Goal: Task Accomplishment & Management: Manage account settings

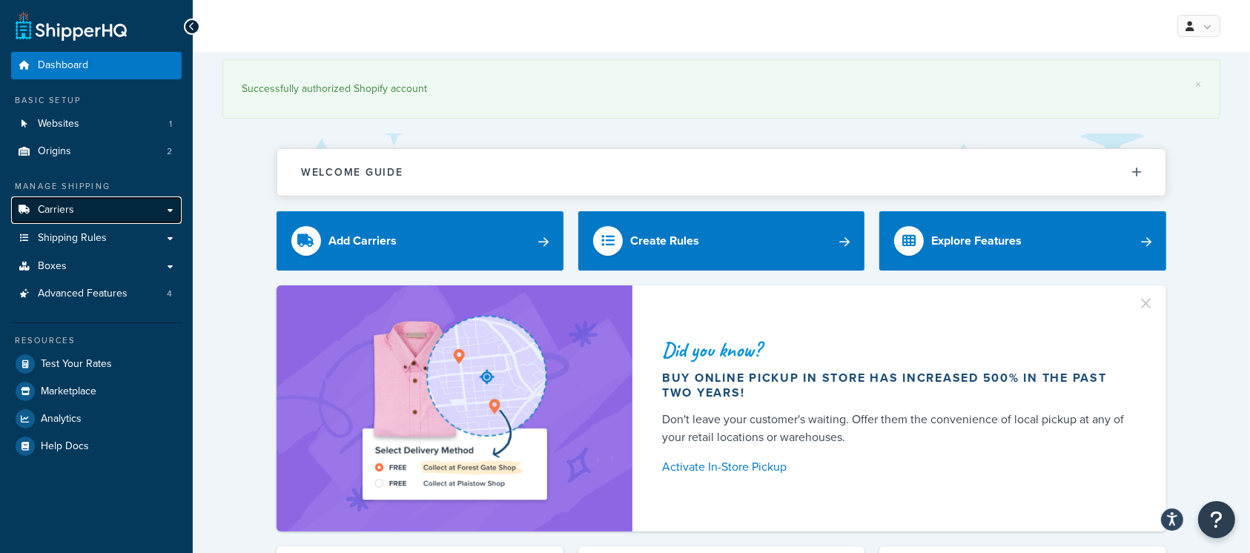
click at [56, 210] on span "Carriers" at bounding box center [56, 210] width 36 height 13
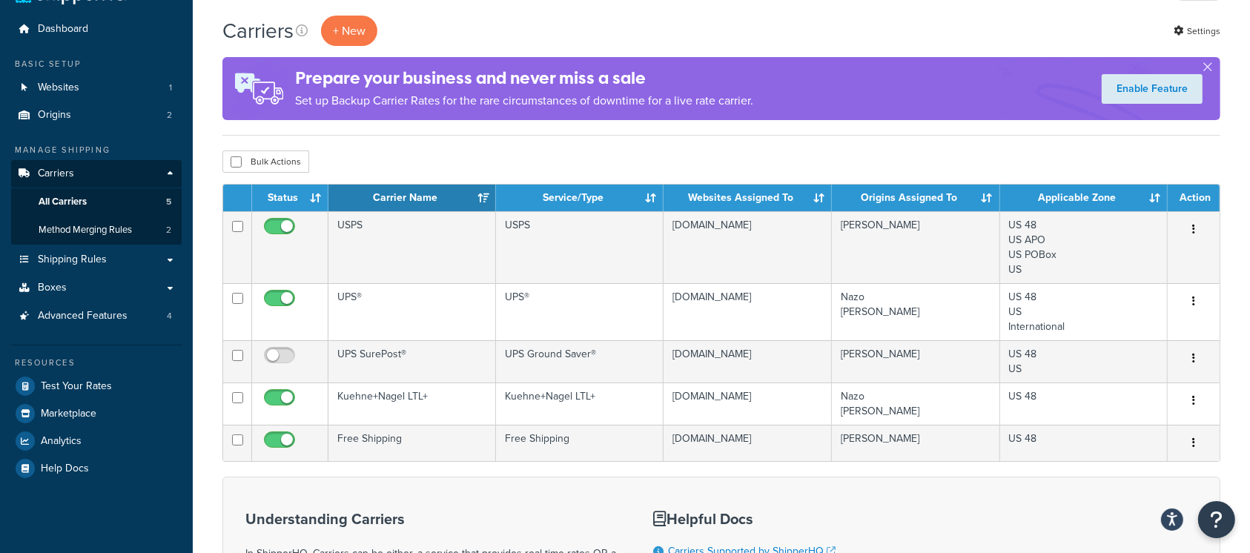
scroll to position [86, 0]
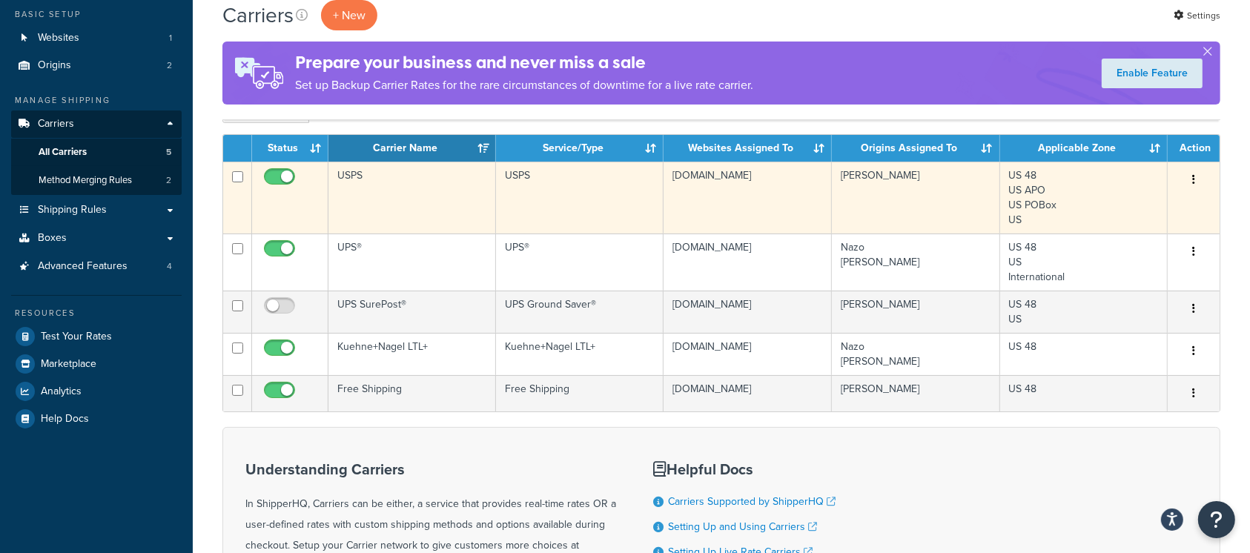
click at [1189, 178] on button "button" at bounding box center [1193, 180] width 21 height 24
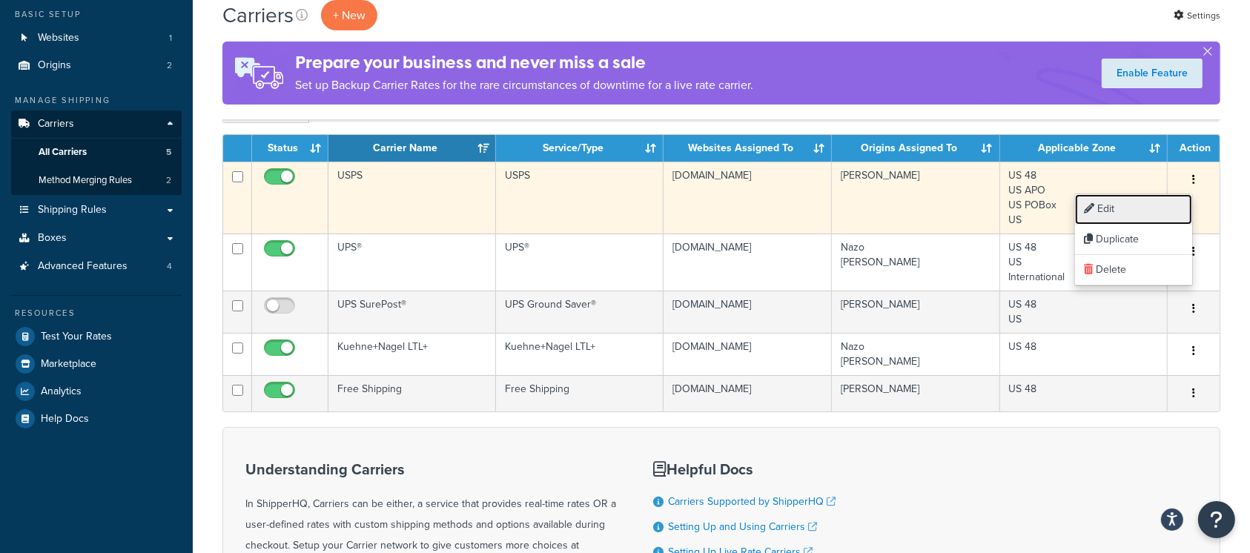
click at [1107, 209] on link "Edit" at bounding box center [1133, 209] width 117 height 30
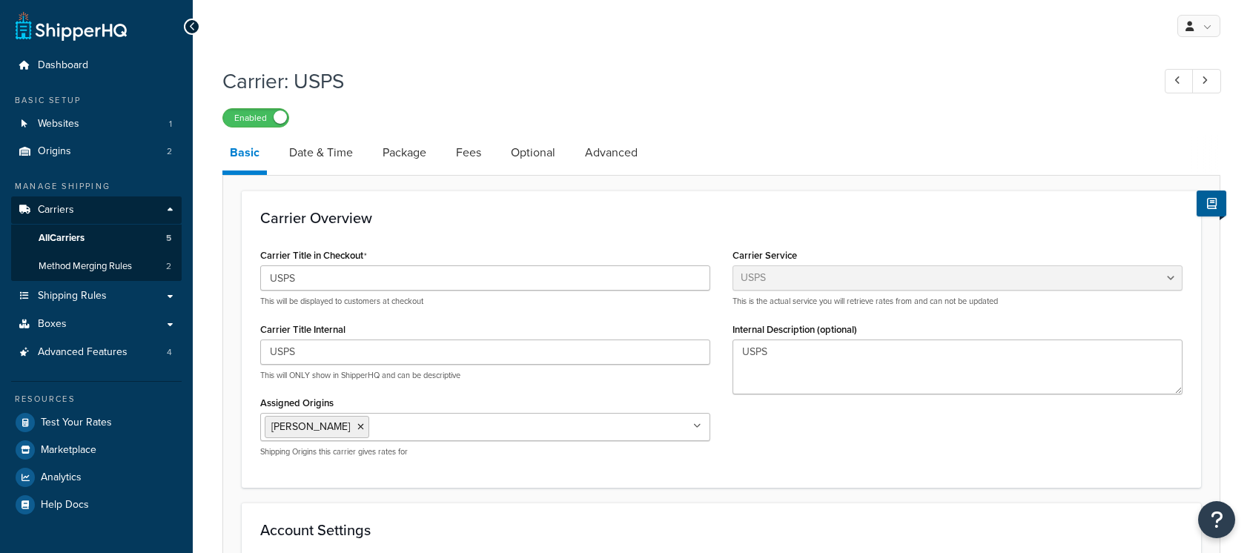
select select "usps"
select select "ONLINE"
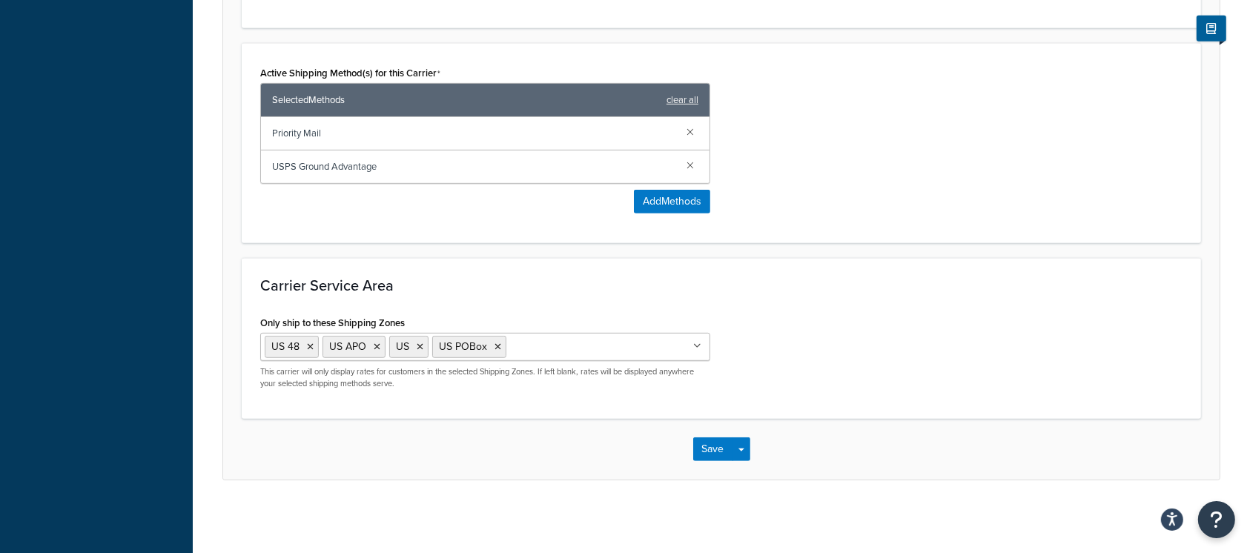
scroll to position [652, 0]
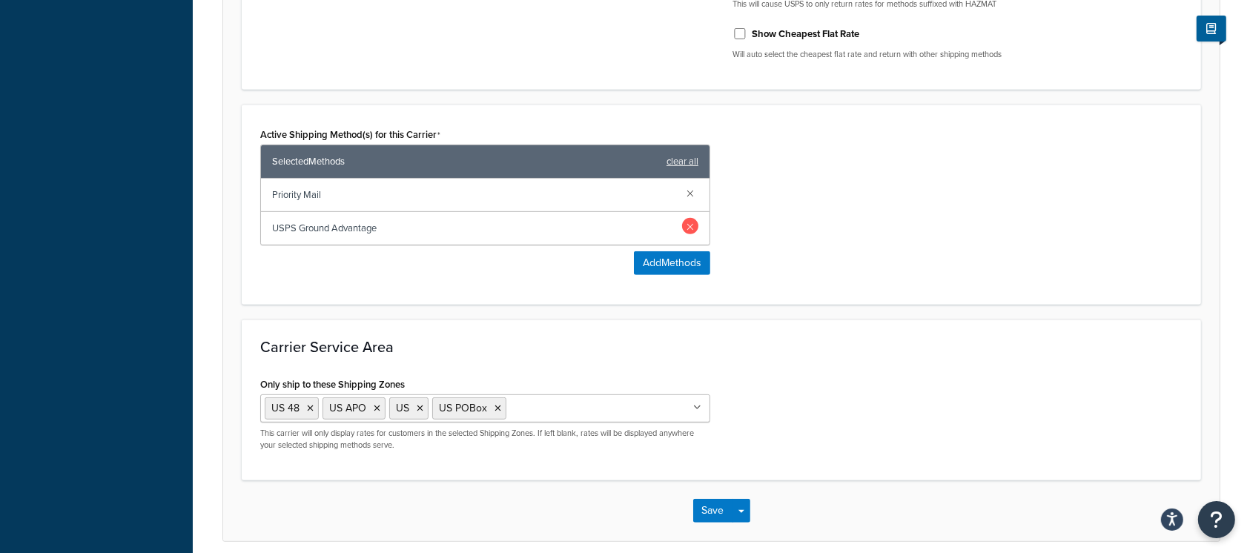
click at [690, 219] on link at bounding box center [690, 226] width 16 height 16
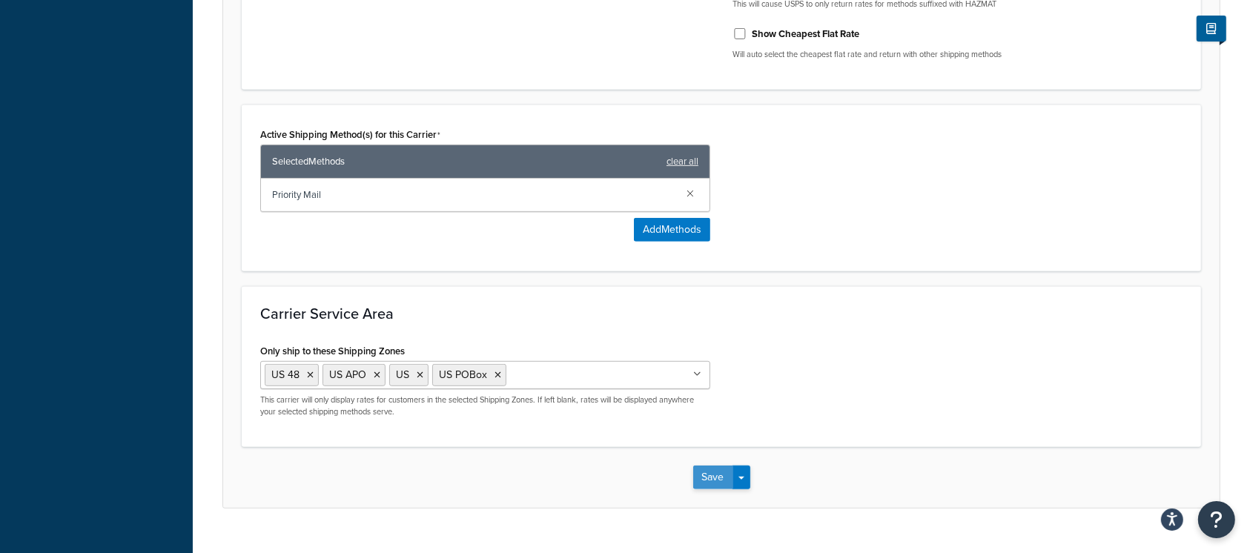
click at [708, 471] on button "Save" at bounding box center [713, 477] width 40 height 24
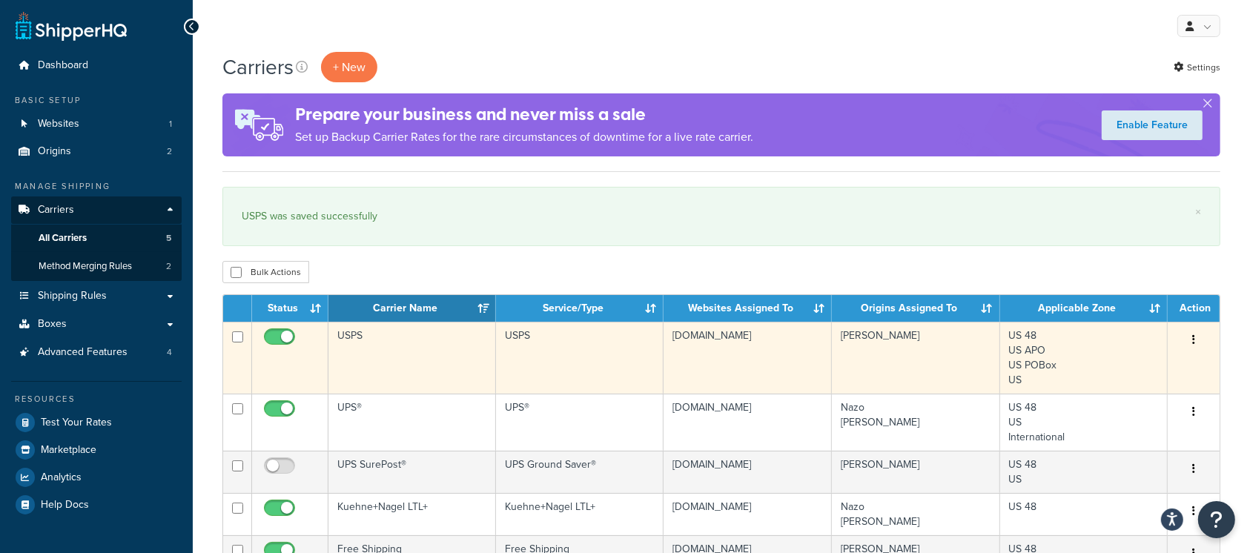
click at [1190, 334] on button "button" at bounding box center [1193, 340] width 21 height 24
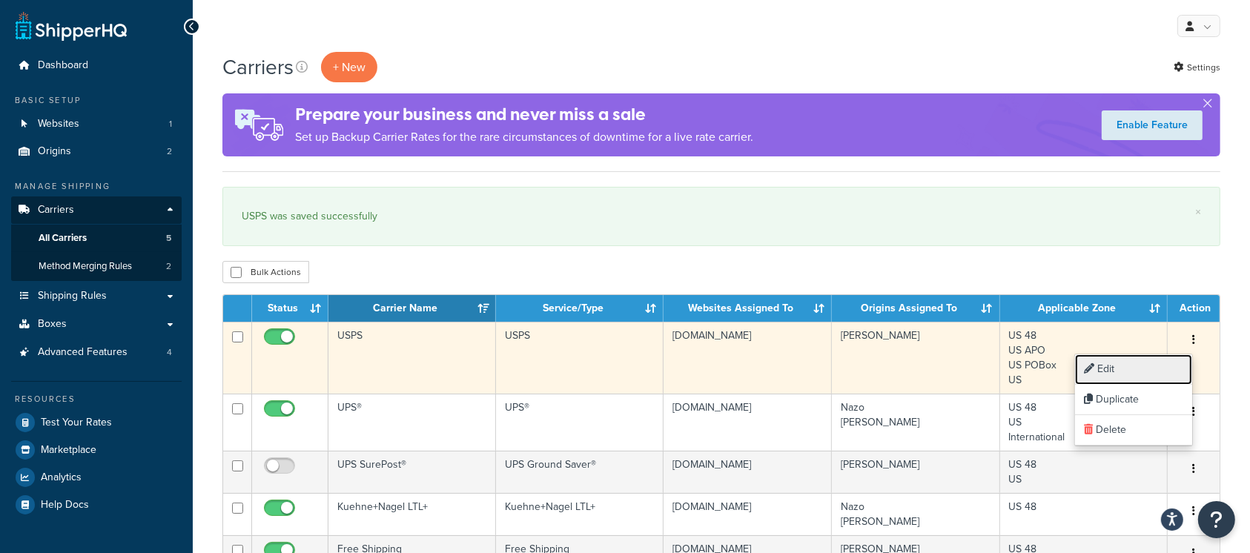
click at [1118, 364] on link "Edit" at bounding box center [1133, 369] width 117 height 30
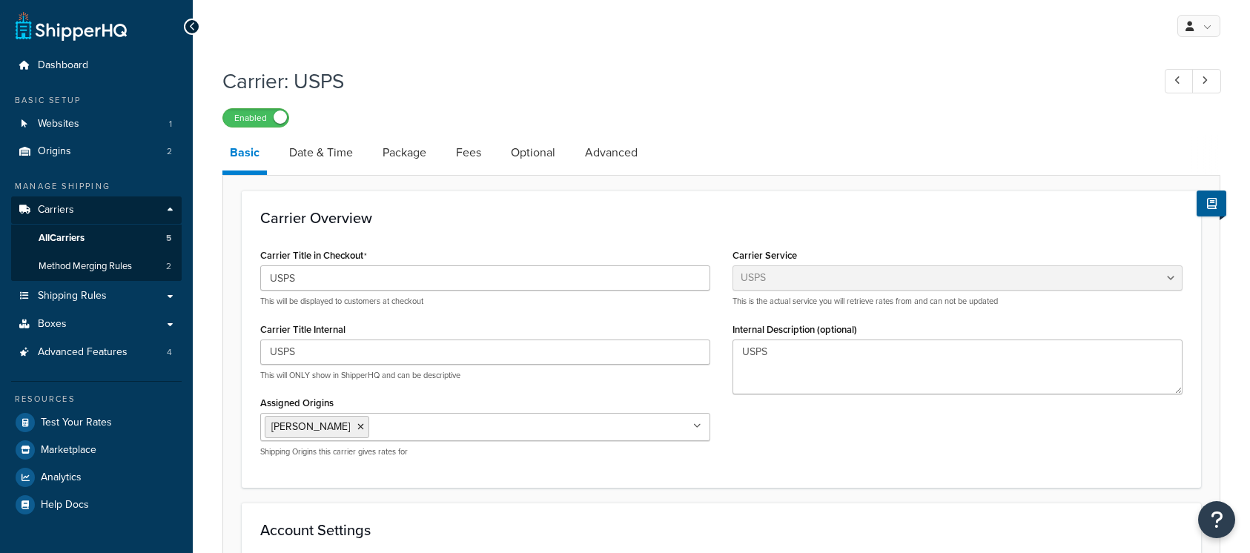
select select "usps"
select select "ONLINE"
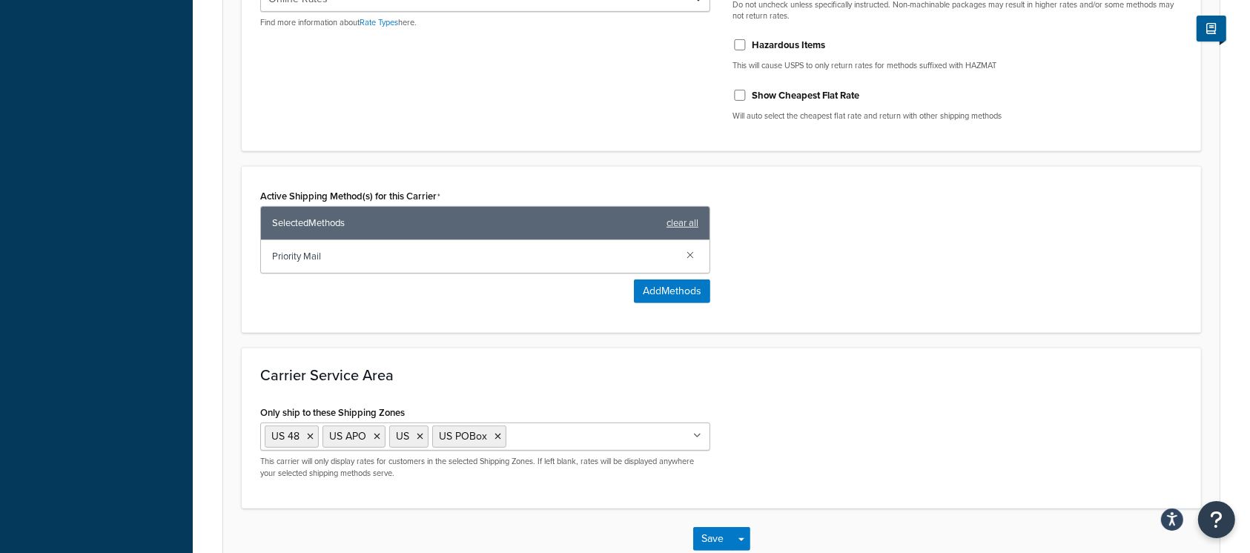
scroll to position [681, 0]
